Goal: Transaction & Acquisition: Book appointment/travel/reservation

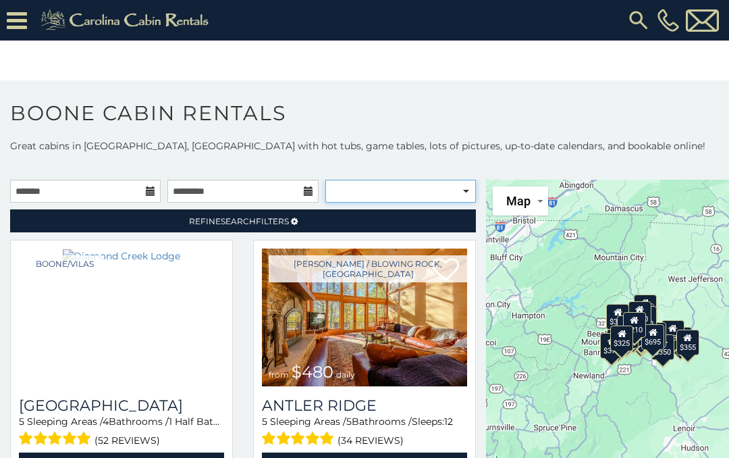
click at [459, 191] on select "**********" at bounding box center [400, 191] width 150 height 23
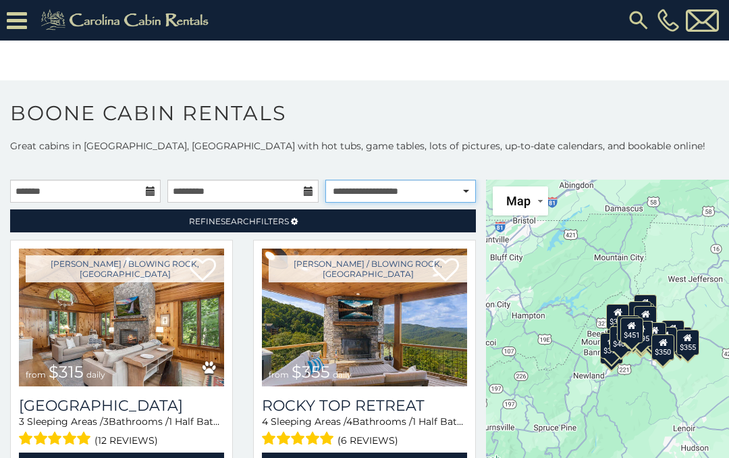
click at [465, 192] on select "**********" at bounding box center [400, 191] width 150 height 23
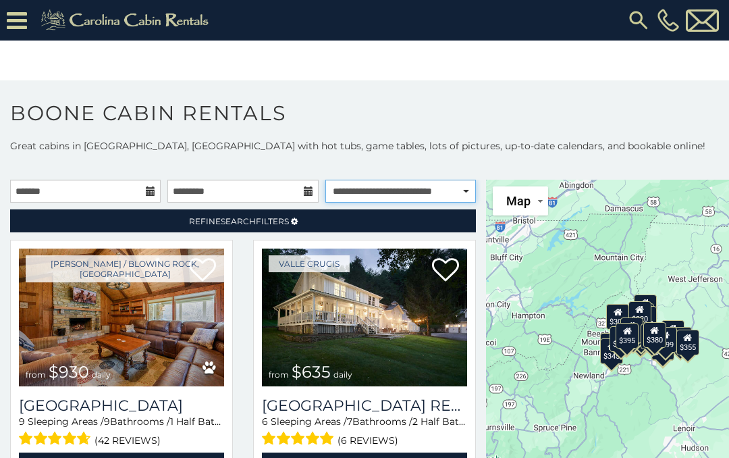
click at [465, 186] on select "**********" at bounding box center [400, 191] width 150 height 23
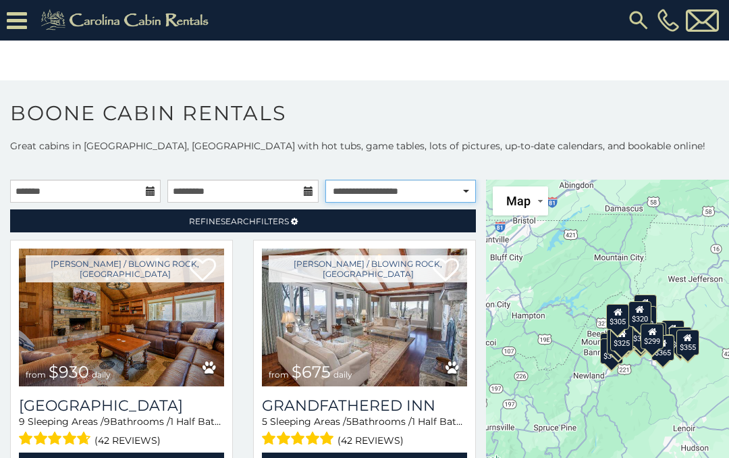
click at [455, 191] on select "**********" at bounding box center [400, 191] width 150 height 23
select select "**********"
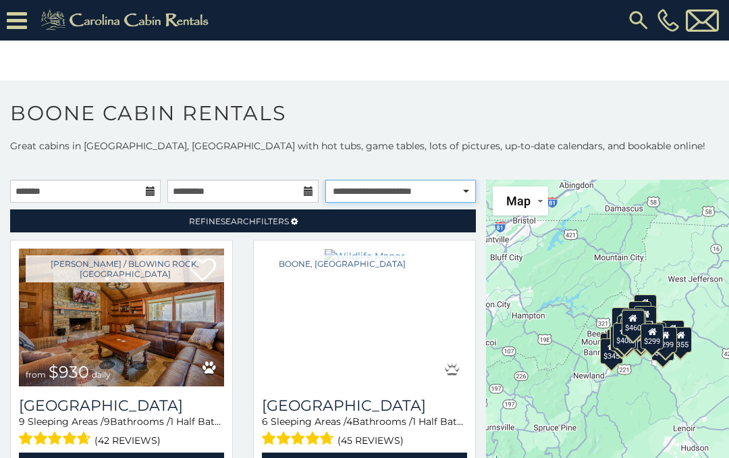
click at [447, 198] on select "**********" at bounding box center [400, 191] width 150 height 23
select select
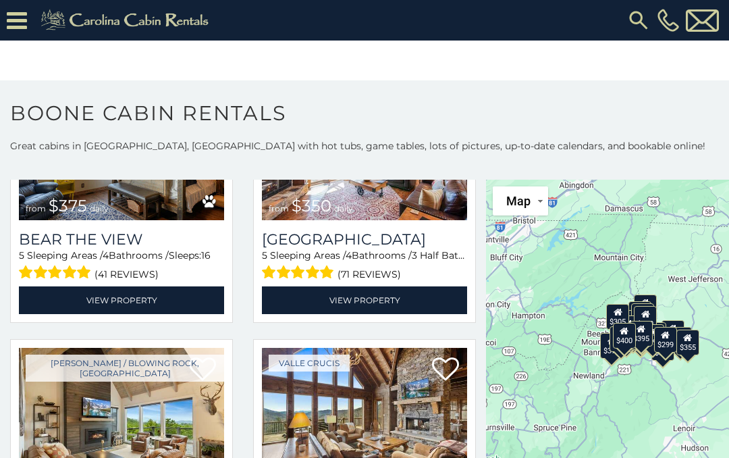
scroll to position [1764, 0]
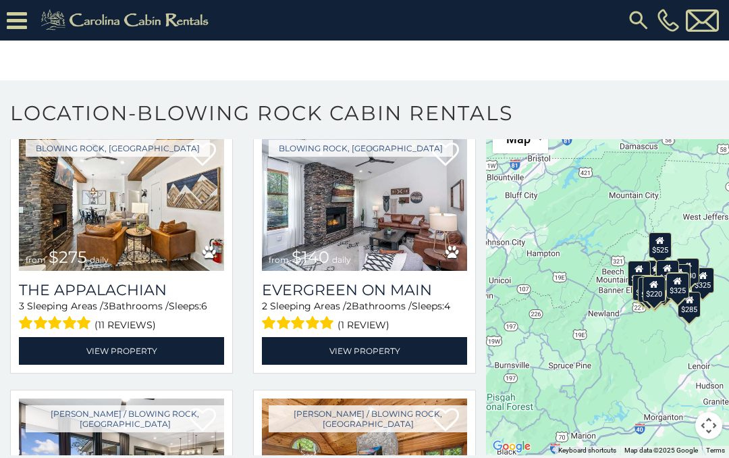
scroll to position [840, 0]
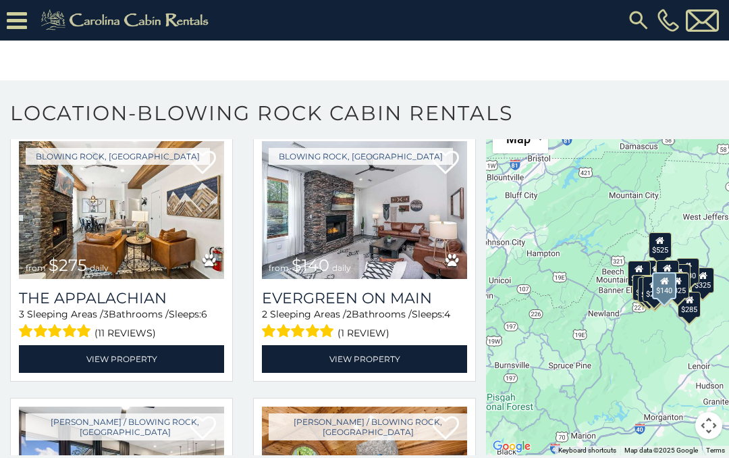
click at [364, 361] on link "View Property" at bounding box center [364, 359] width 205 height 28
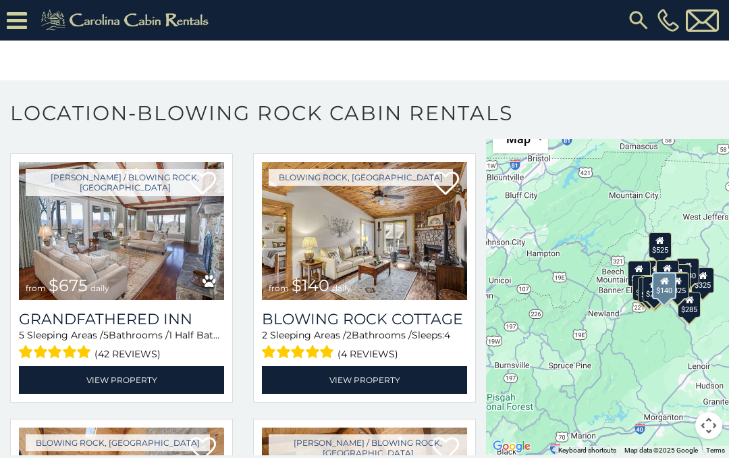
scroll to position [1635, 0]
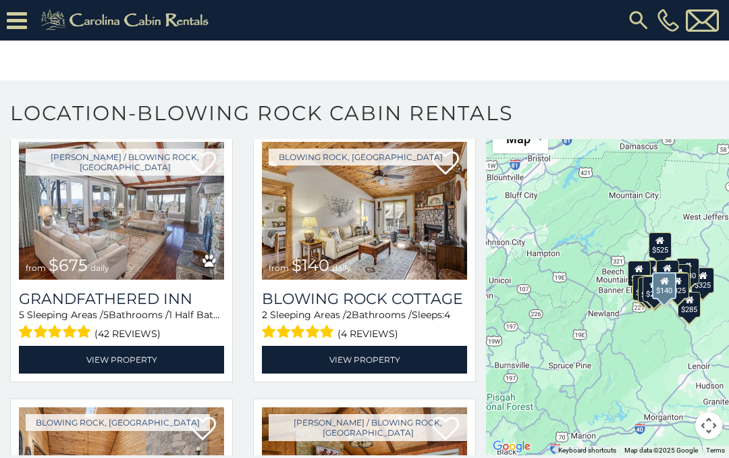
click at [358, 356] on link "View Property" at bounding box center [364, 360] width 205 height 28
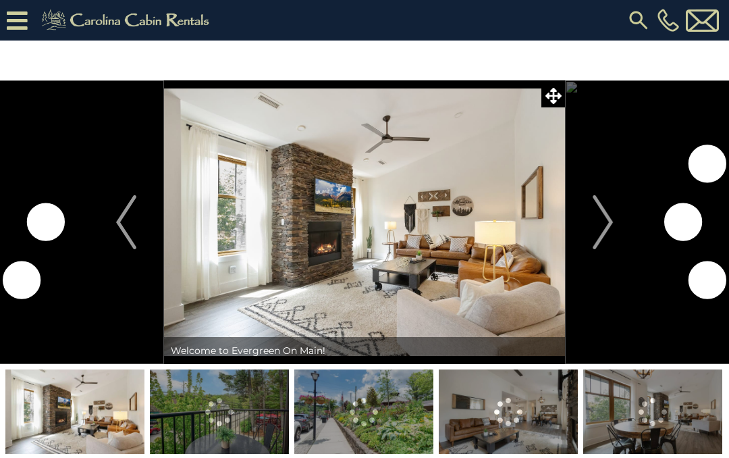
click at [595, 212] on img "Next" at bounding box center [602, 222] width 20 height 54
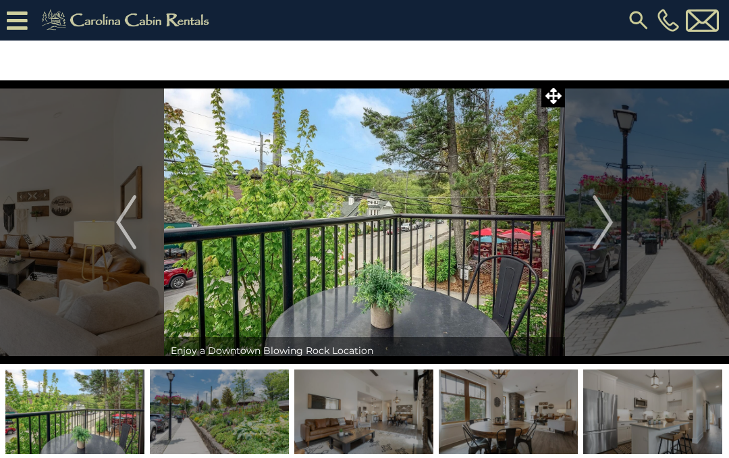
click at [605, 230] on img "Next" at bounding box center [602, 222] width 20 height 54
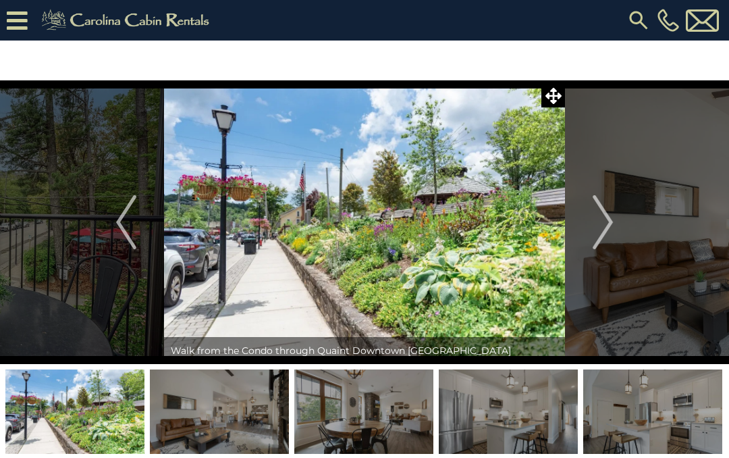
click at [602, 234] on img "Next" at bounding box center [602, 222] width 20 height 54
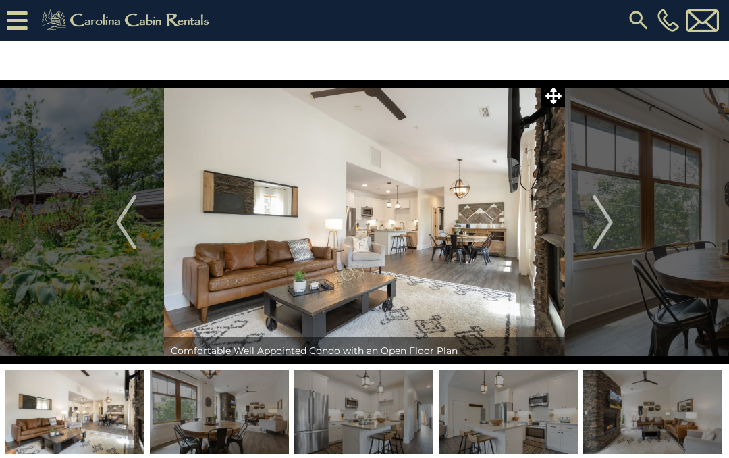
click at [597, 228] on img "Next" at bounding box center [602, 222] width 20 height 54
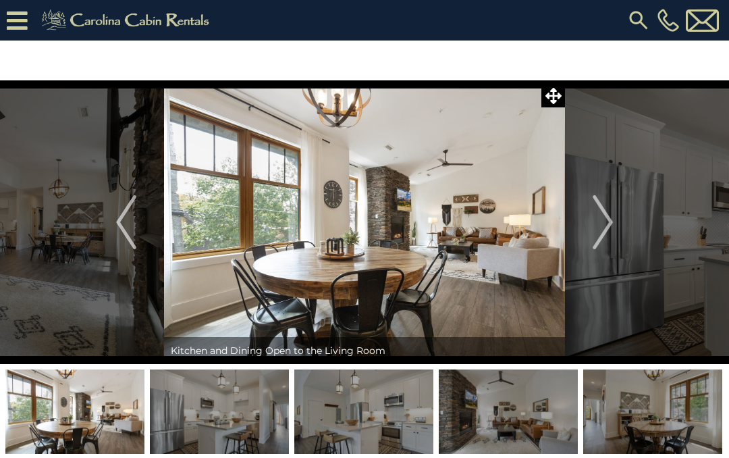
click at [603, 231] on img "Next" at bounding box center [602, 222] width 20 height 54
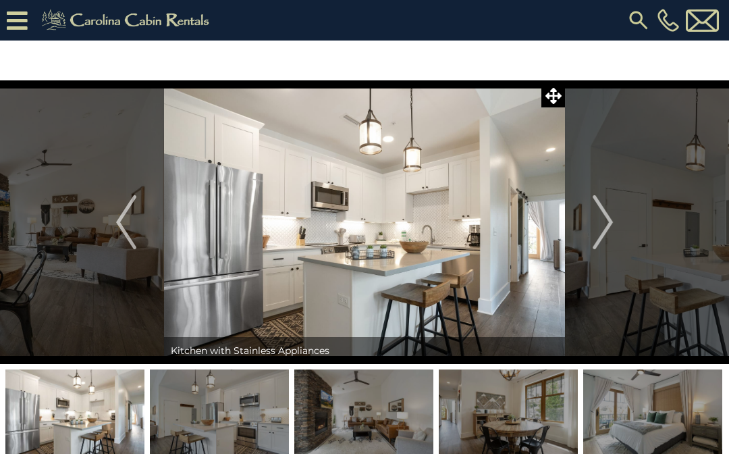
click at [596, 227] on img "Next" at bounding box center [602, 222] width 20 height 54
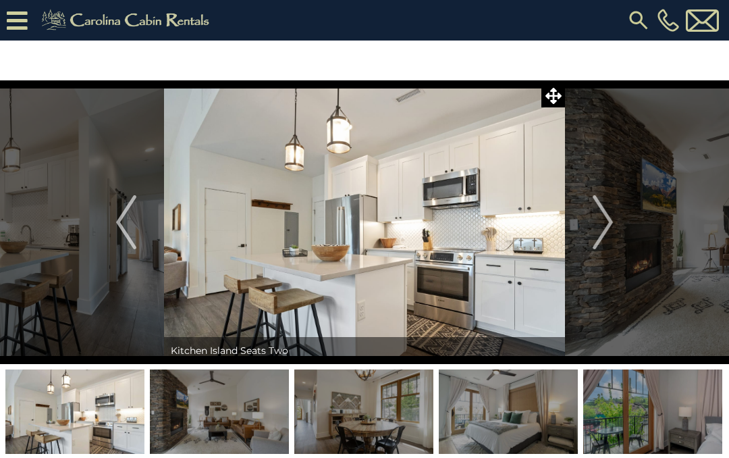
click at [605, 230] on img "Next" at bounding box center [602, 222] width 20 height 54
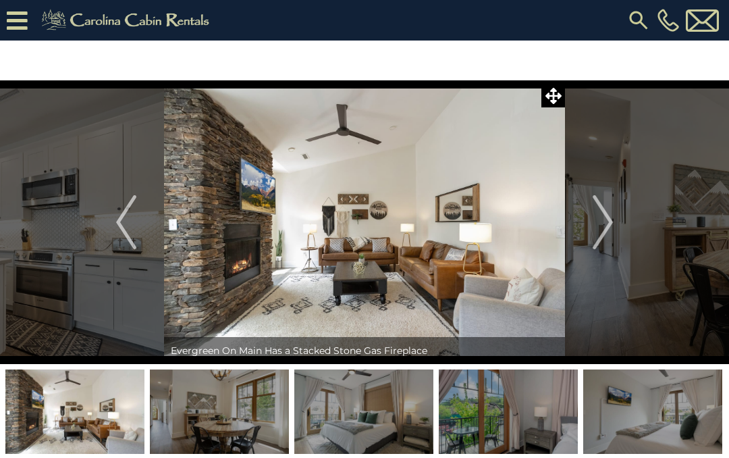
click at [601, 220] on img "Next" at bounding box center [602, 222] width 20 height 54
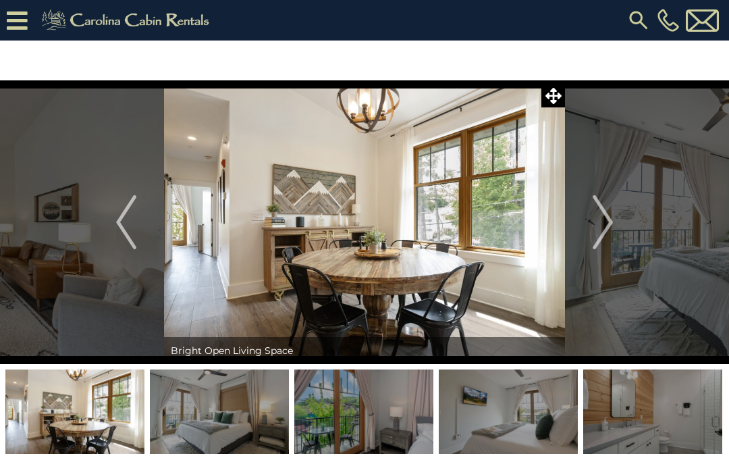
click at [607, 226] on img "Next" at bounding box center [602, 222] width 20 height 54
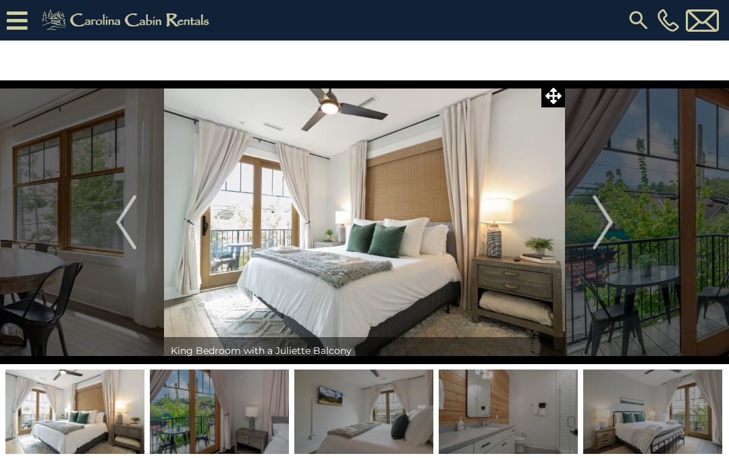
click at [608, 229] on img "Next" at bounding box center [602, 222] width 20 height 54
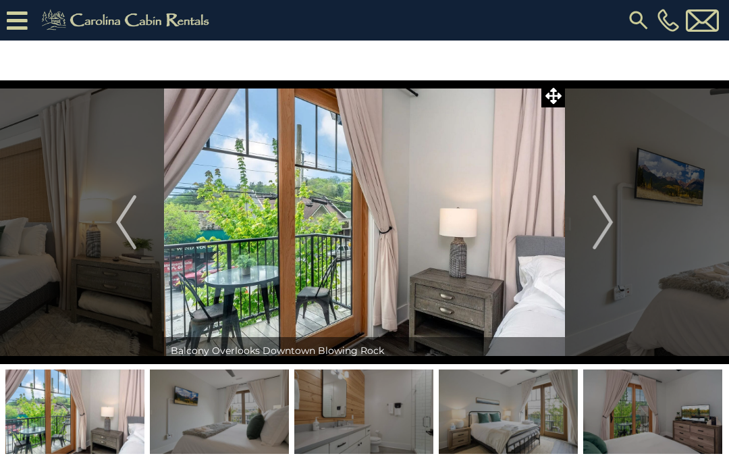
click at [596, 226] on img "Next" at bounding box center [602, 222] width 20 height 54
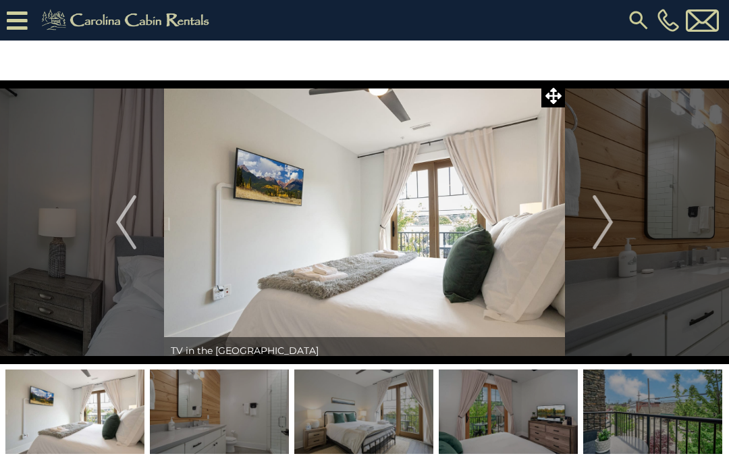
click at [601, 217] on img "Next" at bounding box center [602, 222] width 20 height 54
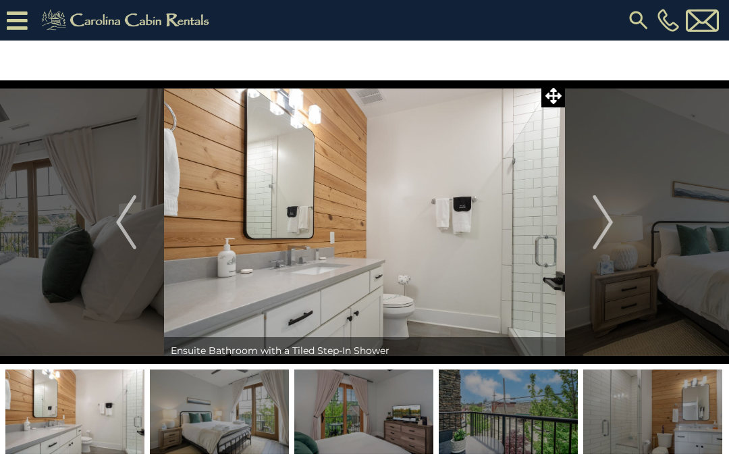
click at [603, 216] on img "Next" at bounding box center [602, 222] width 20 height 54
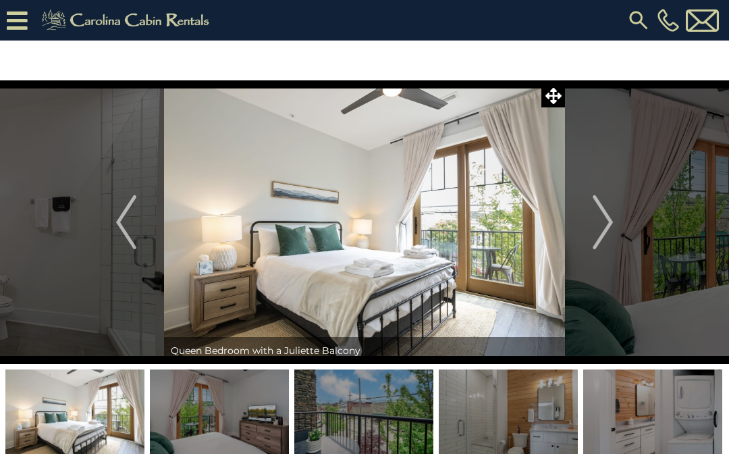
click at [603, 226] on img "Next" at bounding box center [602, 222] width 20 height 54
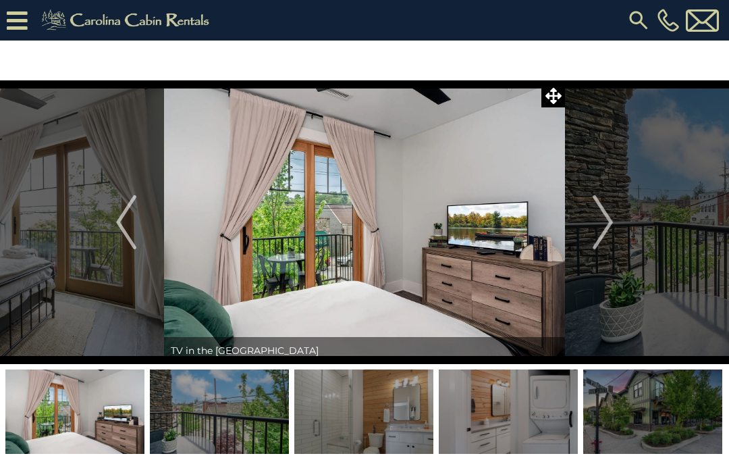
click at [607, 222] on img "Next" at bounding box center [602, 222] width 20 height 54
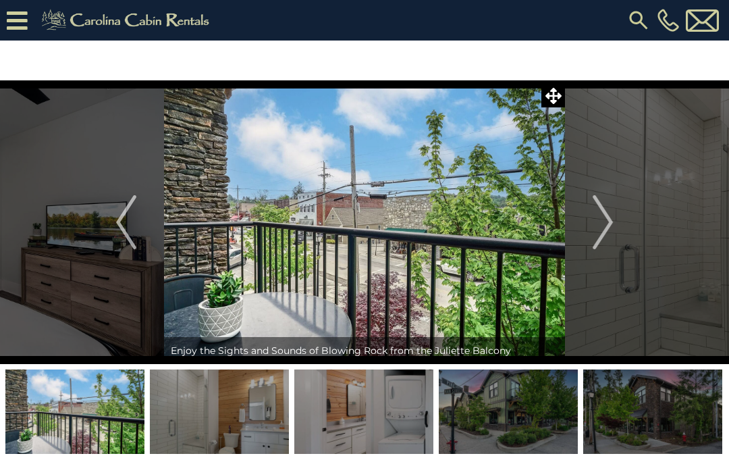
click at [597, 227] on img "Next" at bounding box center [602, 222] width 20 height 54
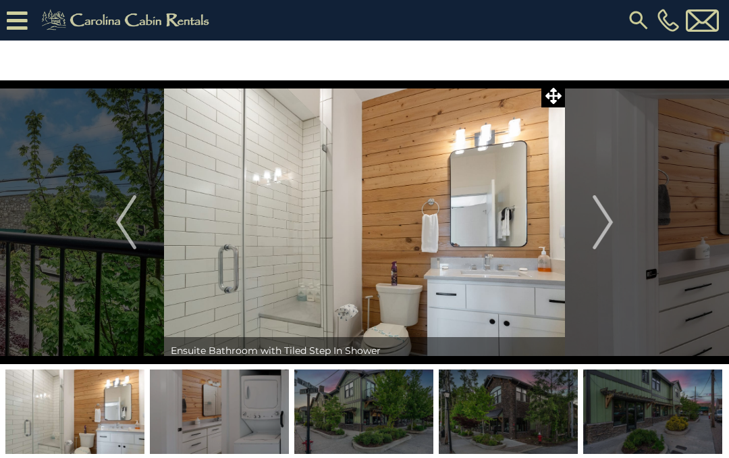
click at [594, 219] on img "Next" at bounding box center [602, 222] width 20 height 54
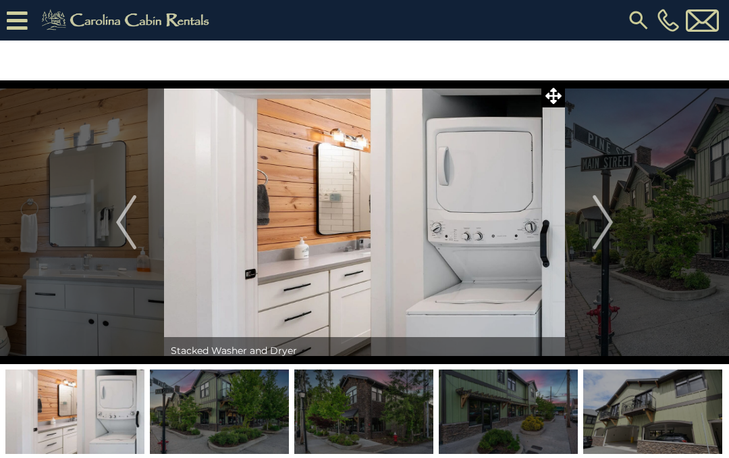
click at [607, 229] on img "Next" at bounding box center [602, 222] width 20 height 54
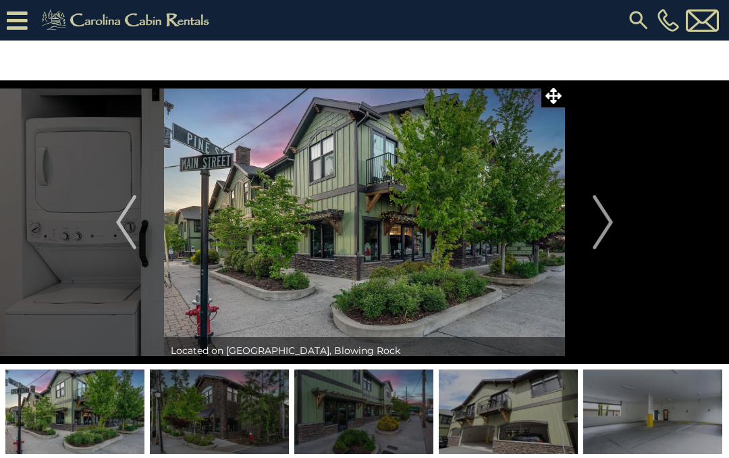
click at [591, 219] on button "Next" at bounding box center [603, 221] width 76 height 283
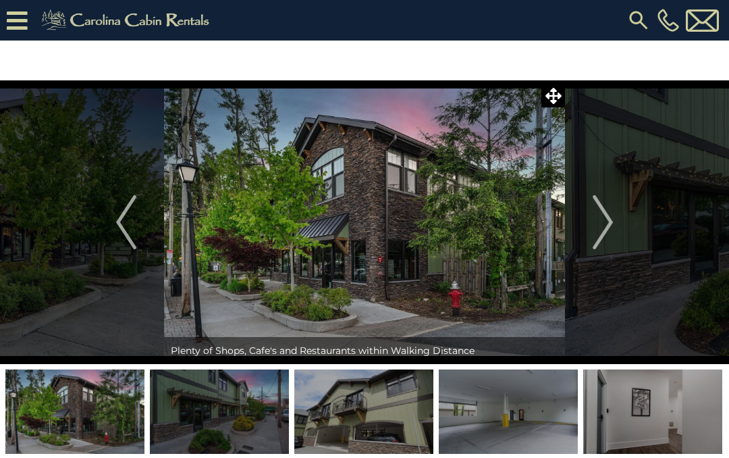
click at [602, 227] on img "Next" at bounding box center [602, 222] width 20 height 54
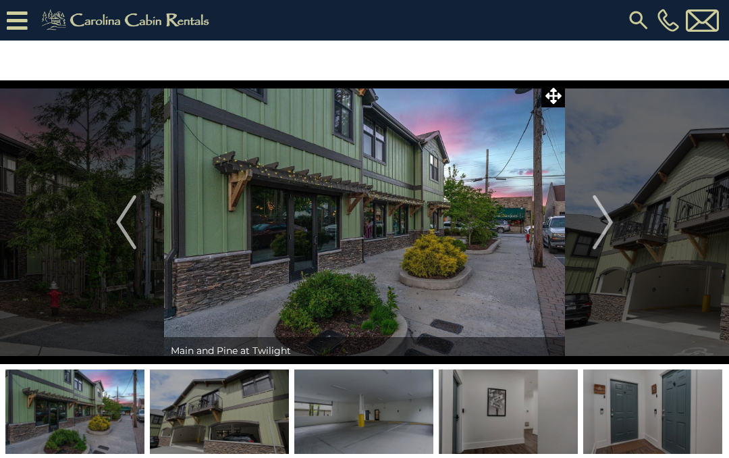
click at [609, 233] on img "Next" at bounding box center [602, 222] width 20 height 54
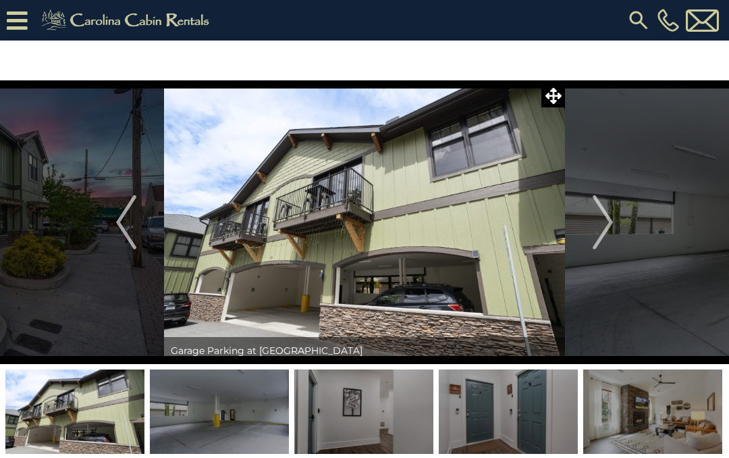
click at [603, 218] on img "Next" at bounding box center [602, 222] width 20 height 54
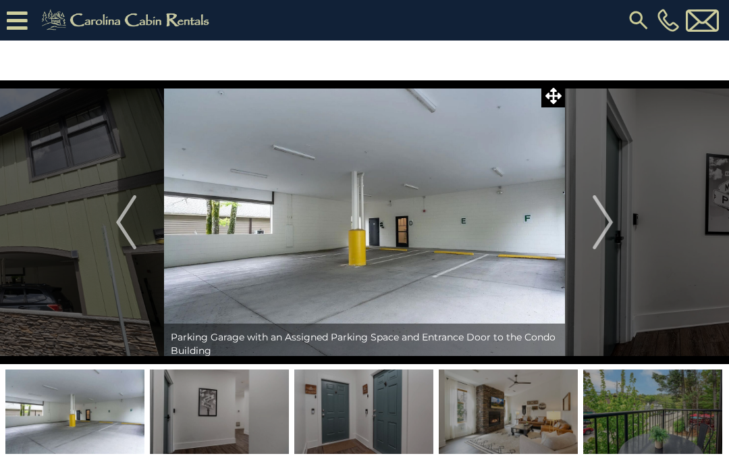
click at [586, 231] on button "Next" at bounding box center [603, 221] width 76 height 283
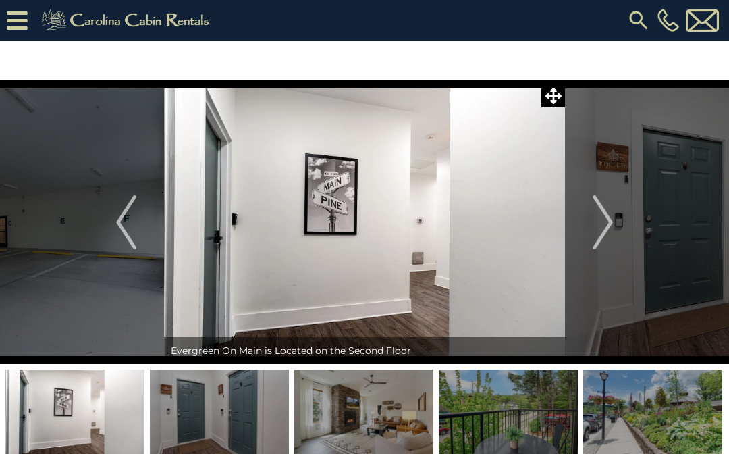
click at [600, 234] on img "Next" at bounding box center [602, 222] width 20 height 54
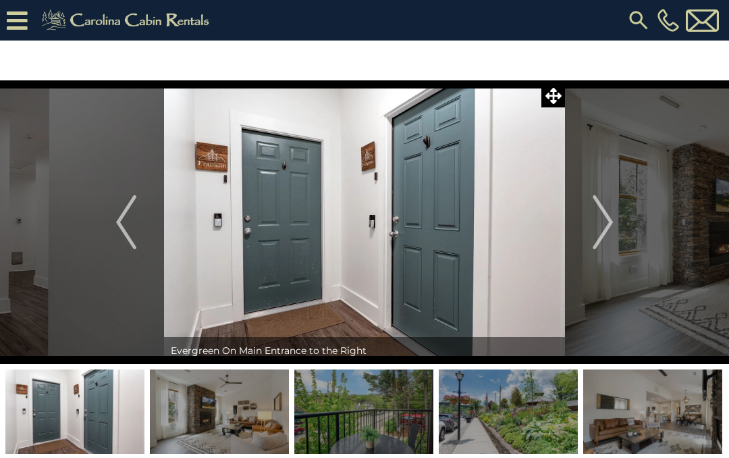
click at [601, 231] on img "Next" at bounding box center [602, 222] width 20 height 54
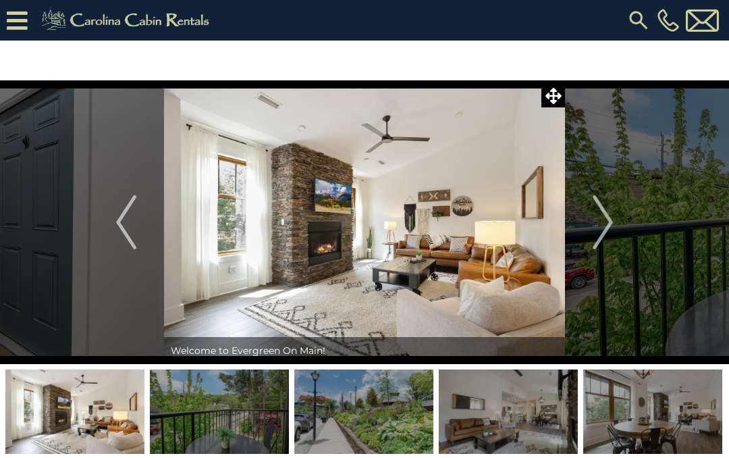
click at [598, 228] on img "Next" at bounding box center [602, 222] width 20 height 54
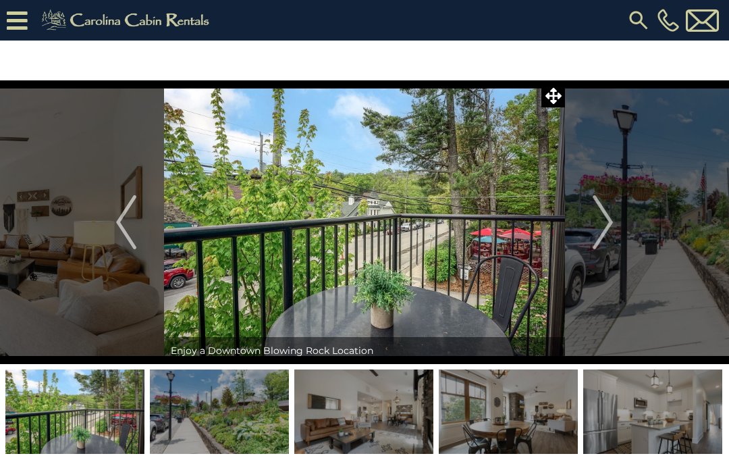
click at [597, 233] on img "Next" at bounding box center [602, 222] width 20 height 54
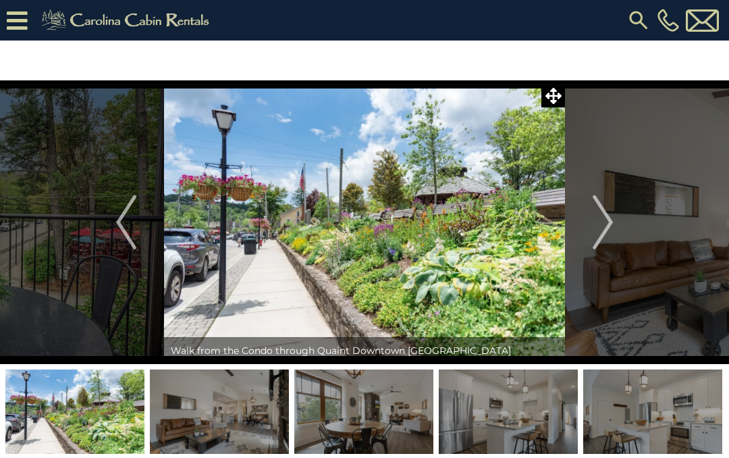
click at [609, 233] on img "Next" at bounding box center [602, 222] width 20 height 54
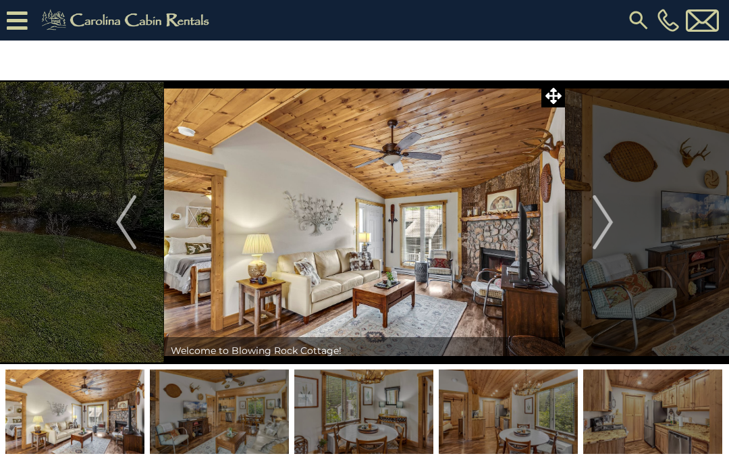
click at [607, 228] on img "Next" at bounding box center [602, 222] width 20 height 54
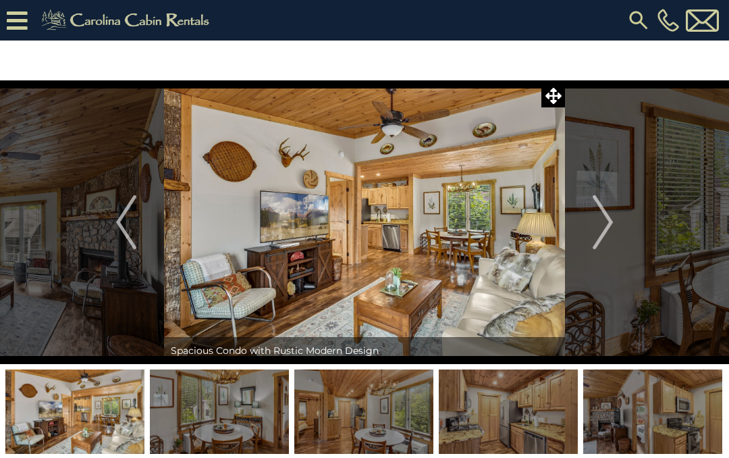
click at [608, 231] on img "Next" at bounding box center [602, 222] width 20 height 54
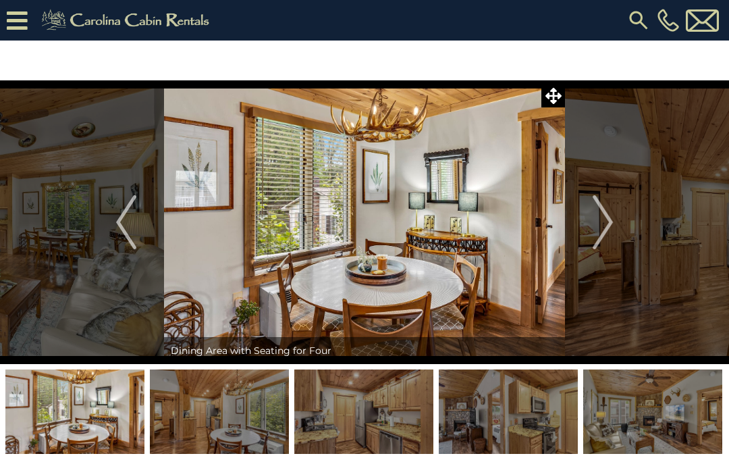
click at [598, 229] on img "Next" at bounding box center [602, 222] width 20 height 54
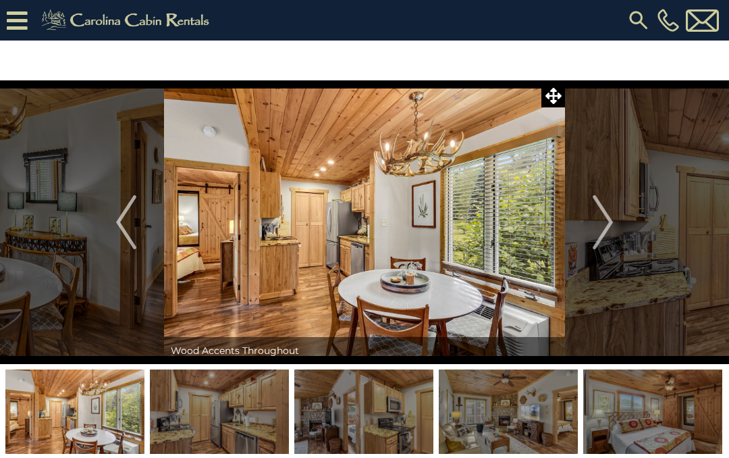
click at [597, 222] on img "Next" at bounding box center [602, 222] width 20 height 54
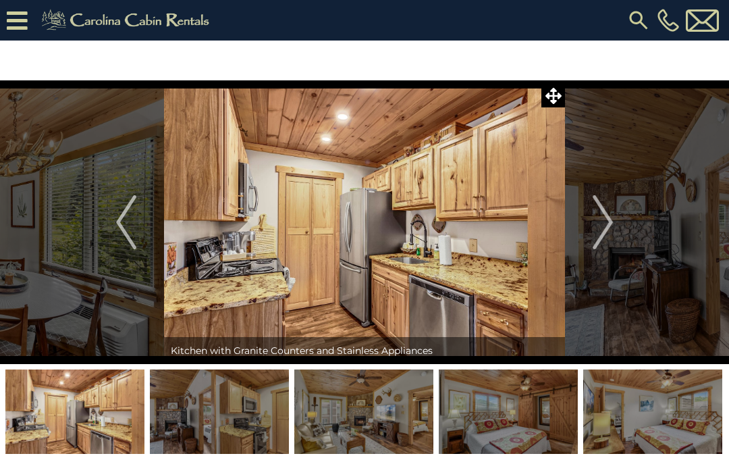
click at [603, 231] on img "Next" at bounding box center [602, 222] width 20 height 54
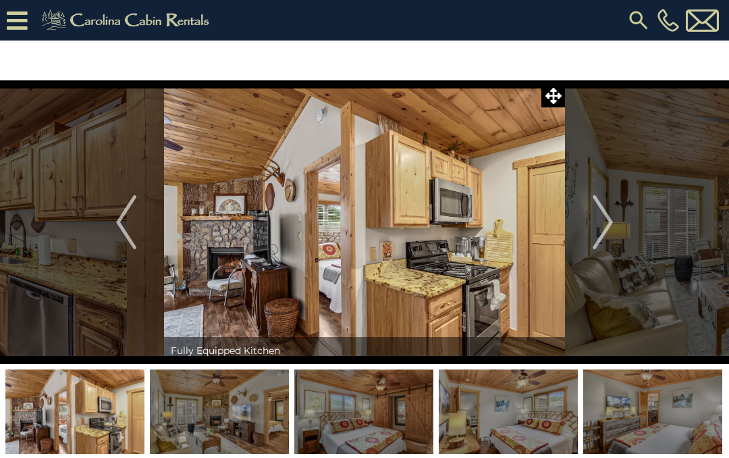
click at [598, 231] on img "Next" at bounding box center [602, 222] width 20 height 54
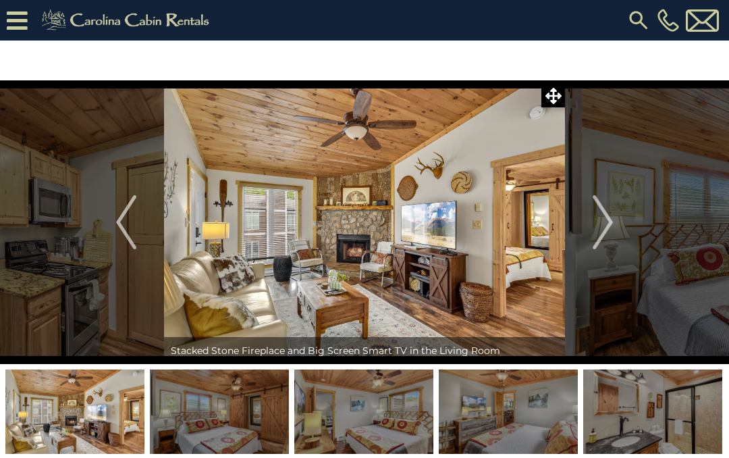
click at [598, 230] on img "Next" at bounding box center [602, 222] width 20 height 54
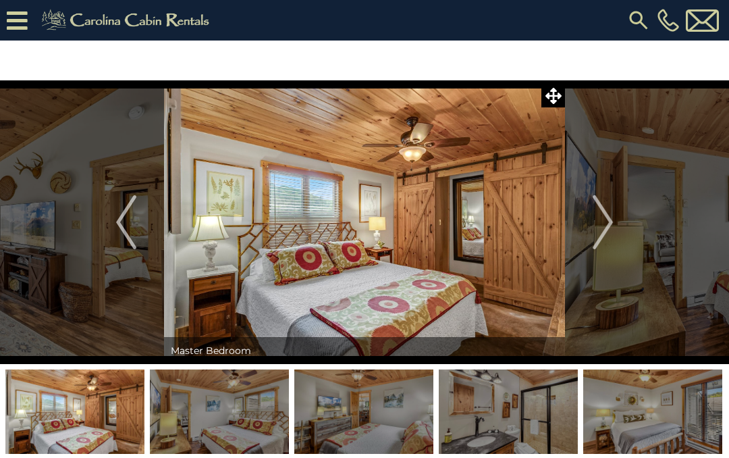
click at [597, 216] on img "Next" at bounding box center [602, 222] width 20 height 54
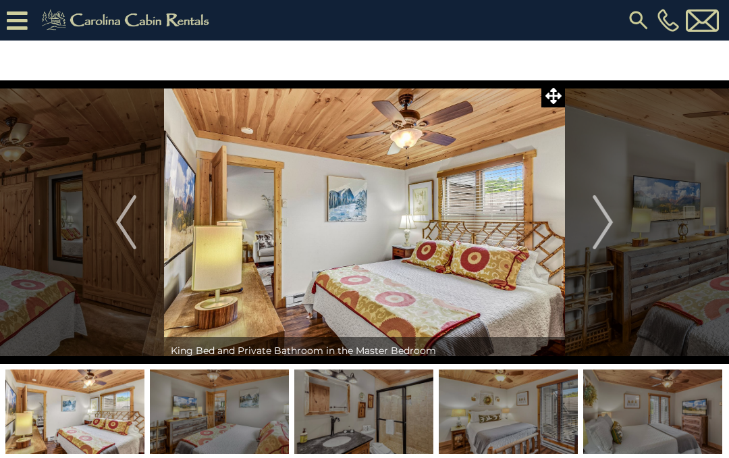
click at [601, 223] on img "Next" at bounding box center [602, 222] width 20 height 54
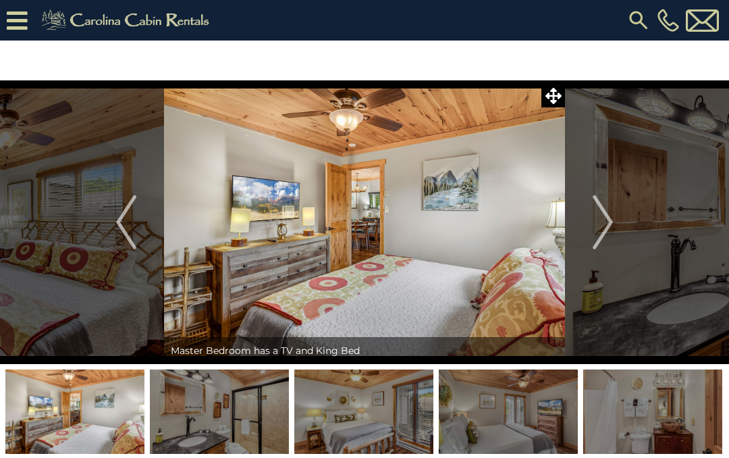
click at [601, 225] on img "Next" at bounding box center [602, 222] width 20 height 54
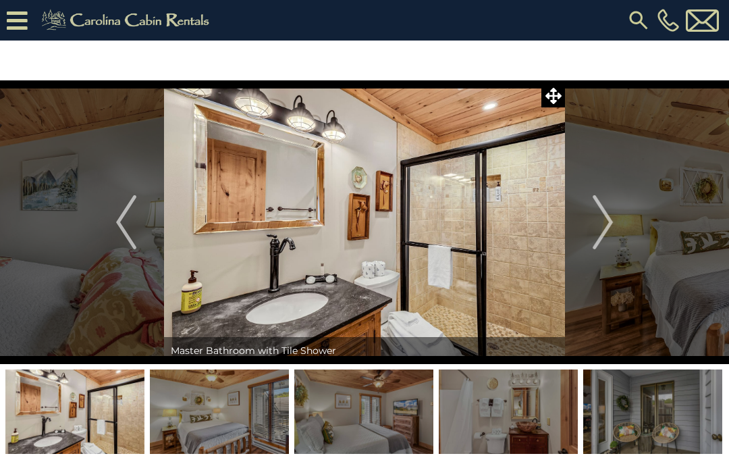
click at [602, 223] on img "Next" at bounding box center [602, 222] width 20 height 54
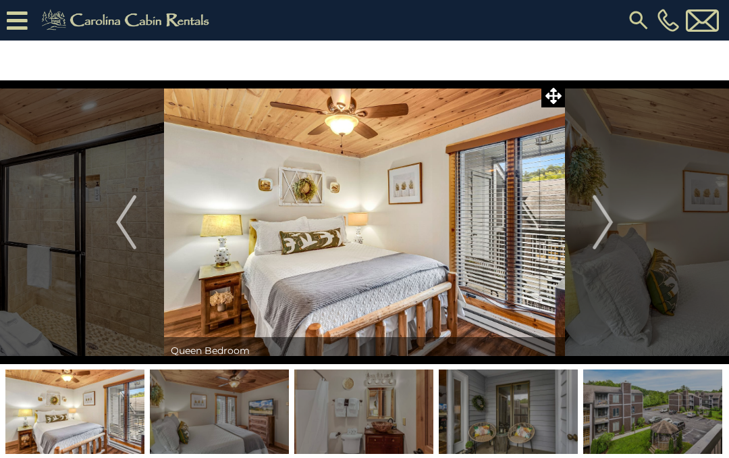
click at [598, 221] on img "Next" at bounding box center [602, 222] width 20 height 54
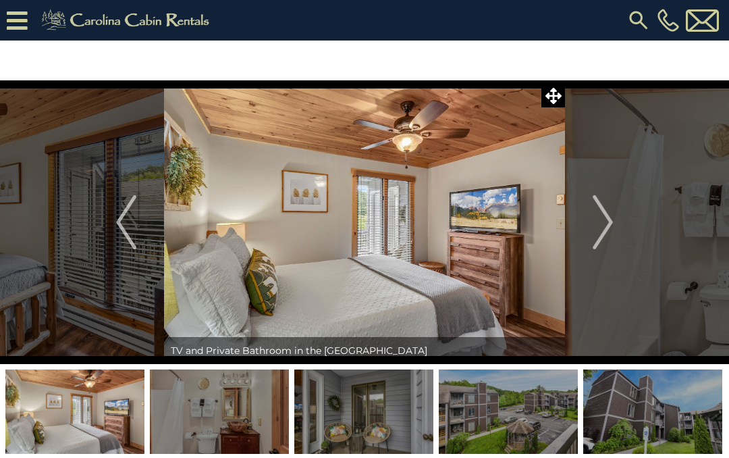
click at [595, 221] on img "Next" at bounding box center [602, 222] width 20 height 54
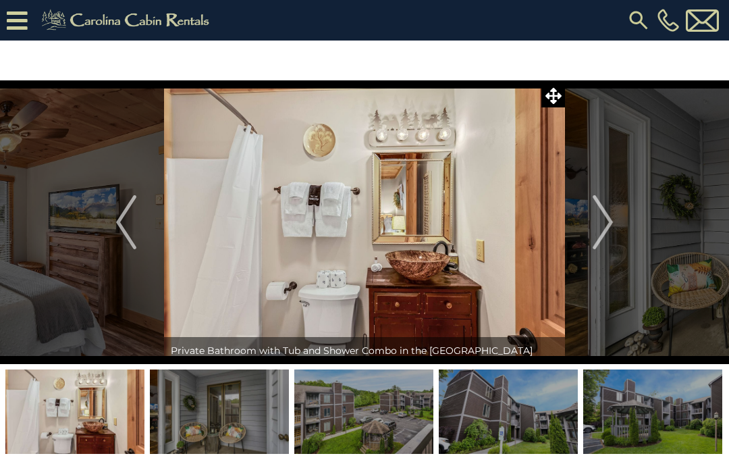
click at [594, 231] on img "Next" at bounding box center [602, 222] width 20 height 54
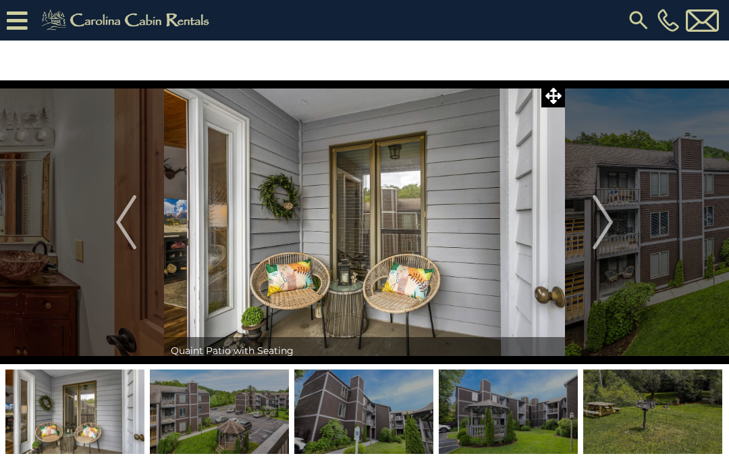
click at [601, 231] on img "Next" at bounding box center [602, 222] width 20 height 54
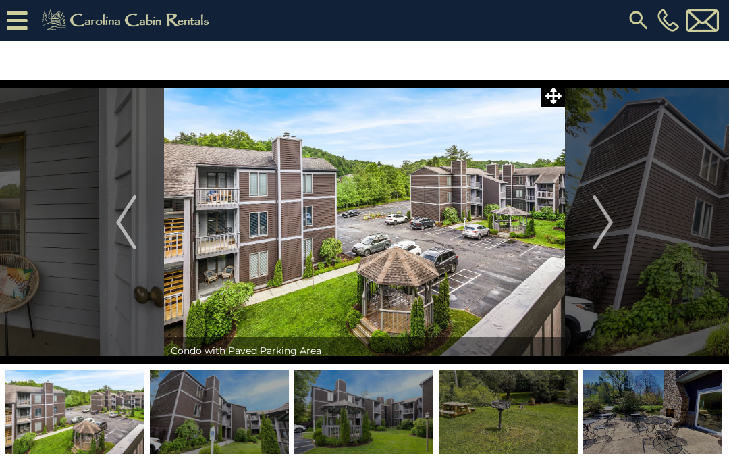
click at [602, 225] on img "Next" at bounding box center [602, 222] width 20 height 54
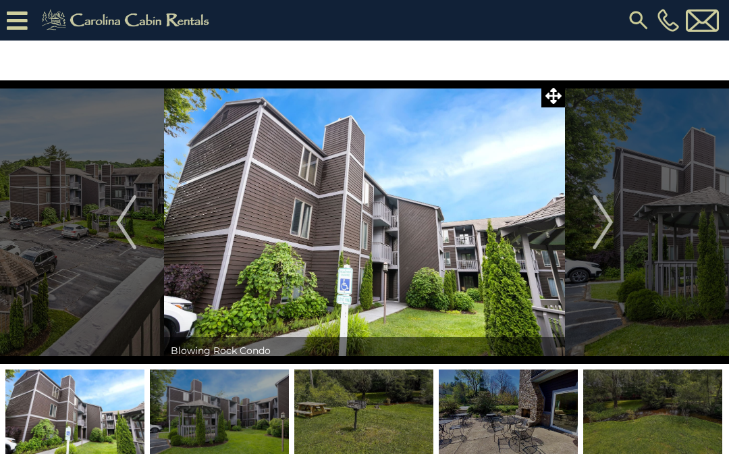
click at [598, 229] on img "Next" at bounding box center [602, 222] width 20 height 54
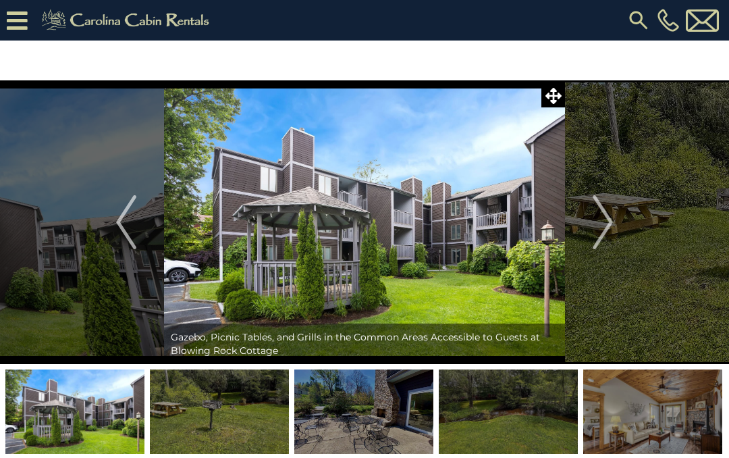
click at [594, 227] on img "Next" at bounding box center [602, 222] width 20 height 54
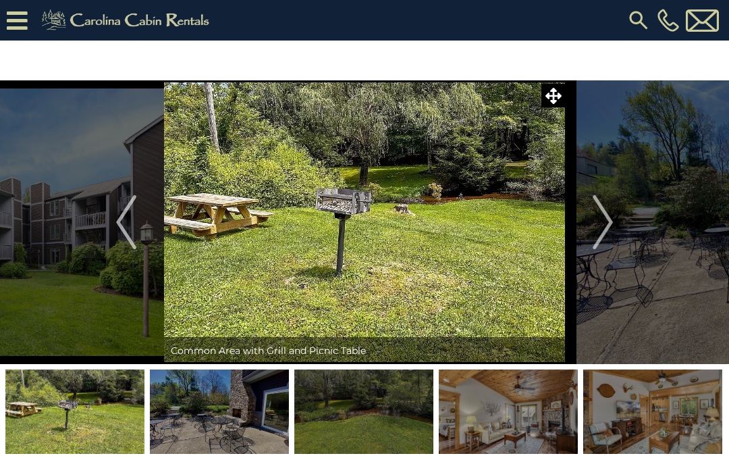
click at [592, 223] on button "Next" at bounding box center [603, 221] width 76 height 283
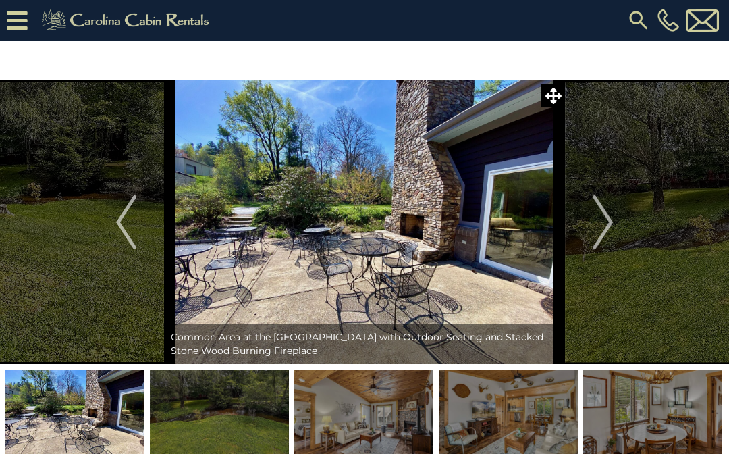
click at [596, 241] on img "Next" at bounding box center [602, 222] width 20 height 54
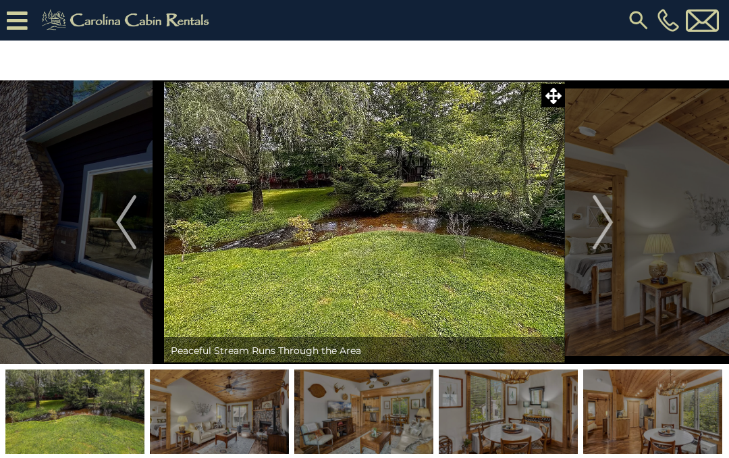
click at [600, 230] on img "Next" at bounding box center [602, 222] width 20 height 54
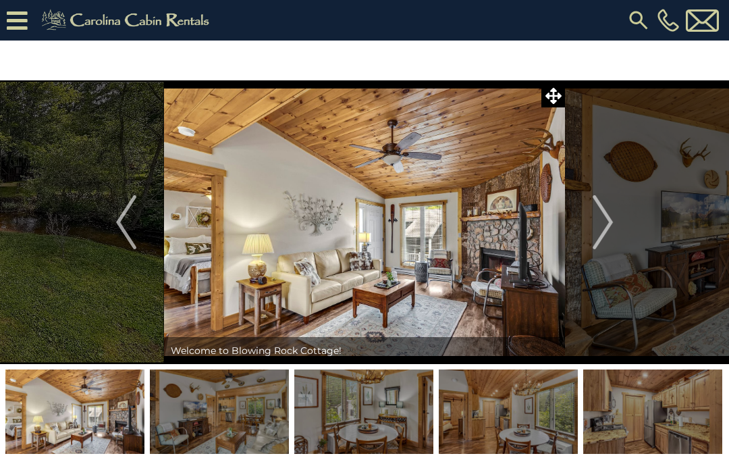
click at [596, 227] on img "Next" at bounding box center [602, 222] width 20 height 54
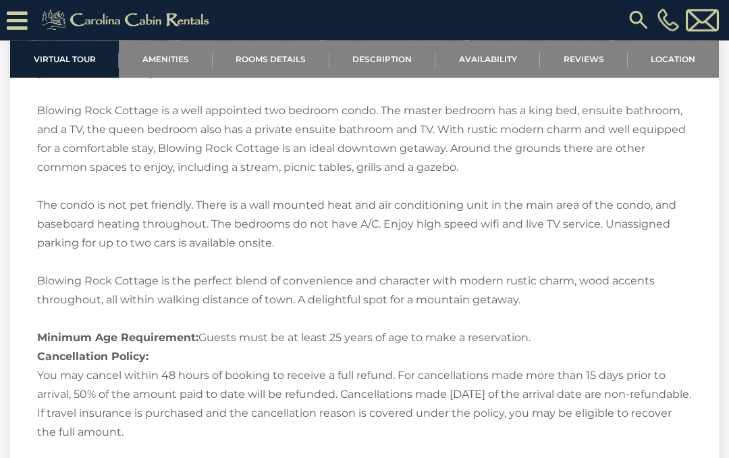
scroll to position [1731, 0]
